Goal: Communication & Community: Answer question/provide support

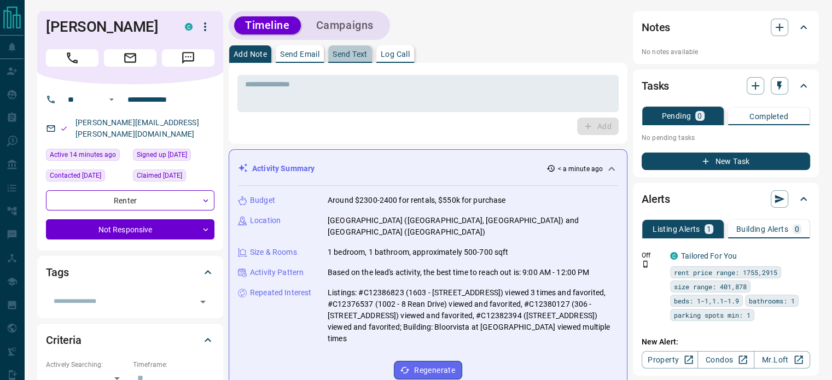
click at [348, 56] on p "Send Text" at bounding box center [350, 54] width 35 height 8
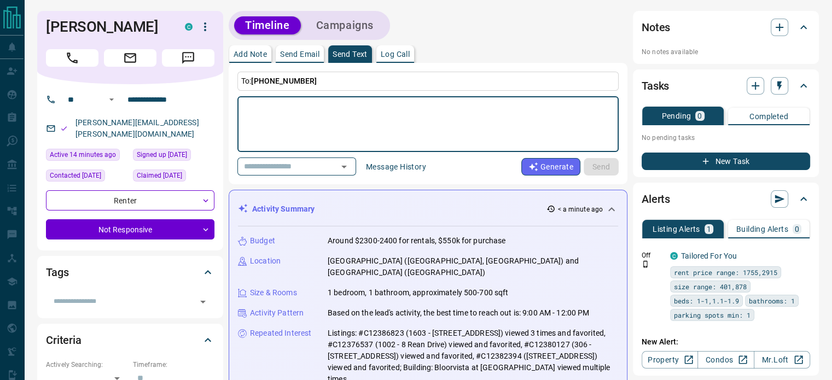
click at [306, 103] on textarea at bounding box center [428, 124] width 366 height 47
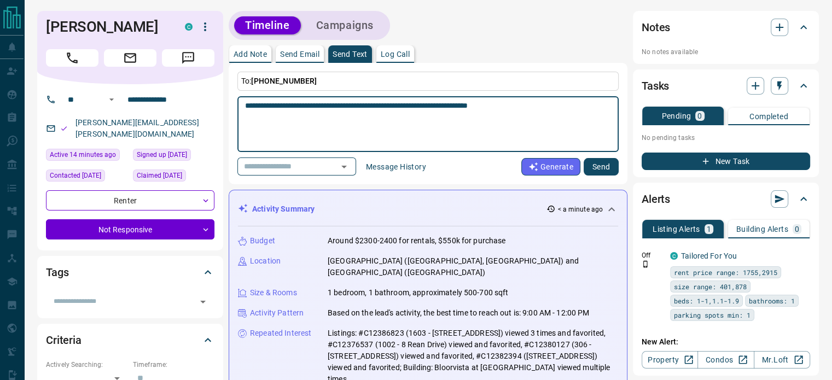
type textarea "**********"
click at [596, 161] on button "Send" at bounding box center [601, 167] width 35 height 18
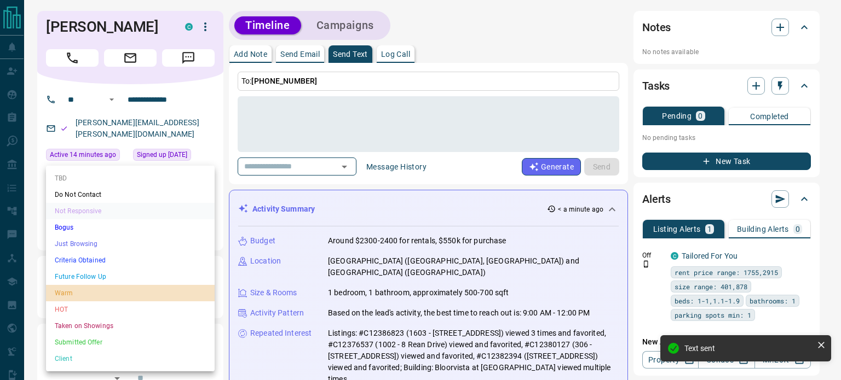
click at [68, 291] on li "Warm" at bounding box center [130, 293] width 169 height 16
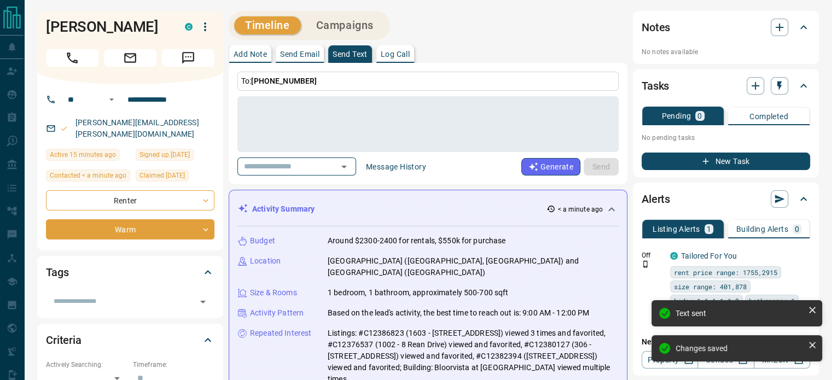
type input "*"
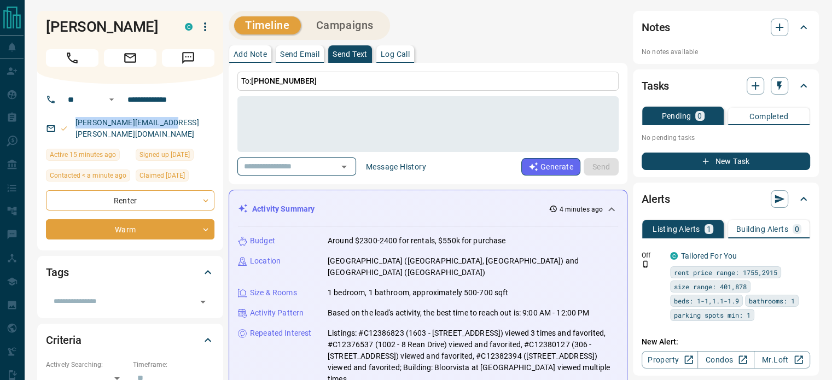
drag, startPoint x: 187, startPoint y: 118, endPoint x: 74, endPoint y: 119, distance: 112.7
click at [74, 119] on div "[PERSON_NAME][EMAIL_ADDRESS][PERSON_NAME][DOMAIN_NAME]" at bounding box center [130, 129] width 169 height 30
click at [379, 105] on textarea at bounding box center [428, 124] width 366 height 47
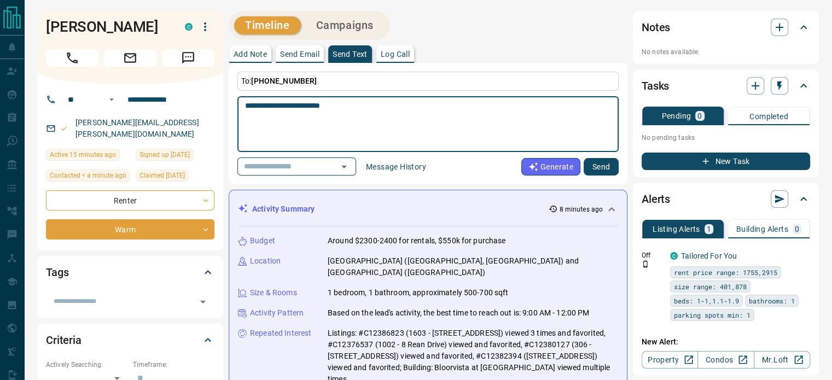
type textarea "**********"
click at [602, 161] on button "Send" at bounding box center [601, 167] width 35 height 18
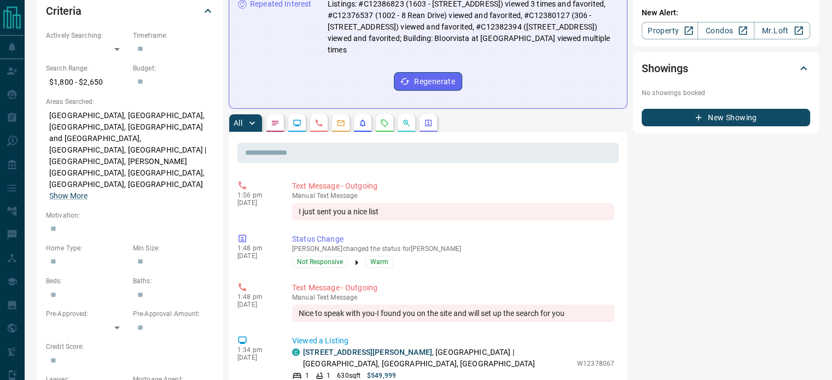
scroll to position [41, 0]
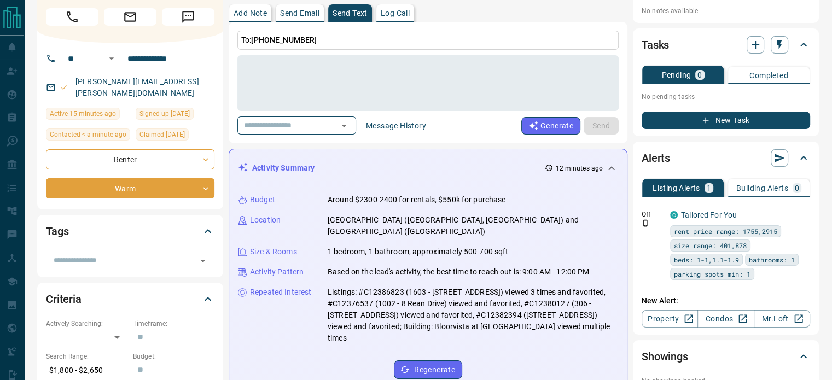
drag, startPoint x: 740, startPoint y: 13, endPoint x: 729, endPoint y: 13, distance: 10.4
click at [739, 13] on p "No notes available" at bounding box center [726, 11] width 169 height 10
